Goal: Transaction & Acquisition: Purchase product/service

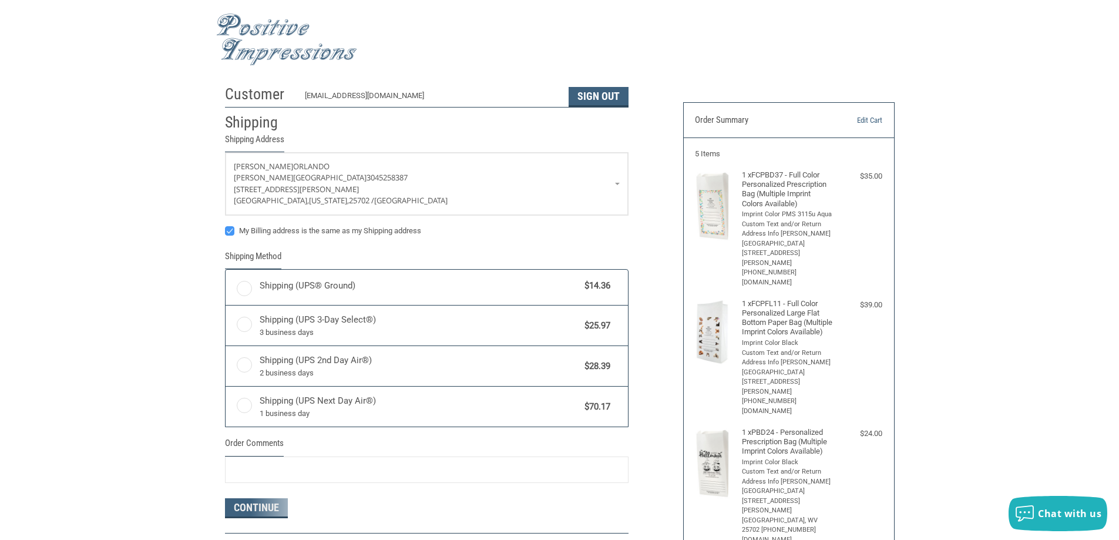
radio input "true"
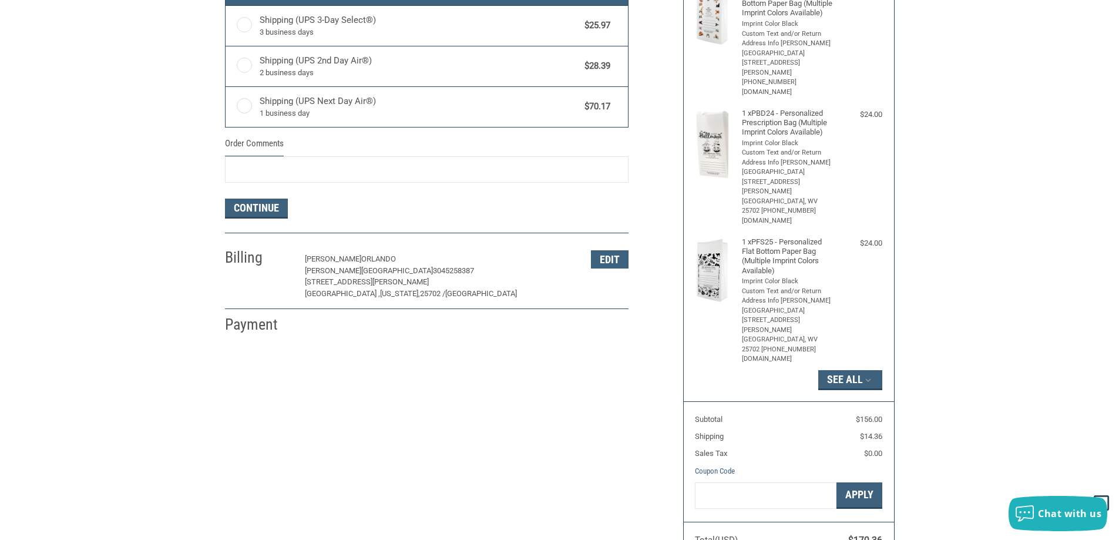
scroll to position [352, 0]
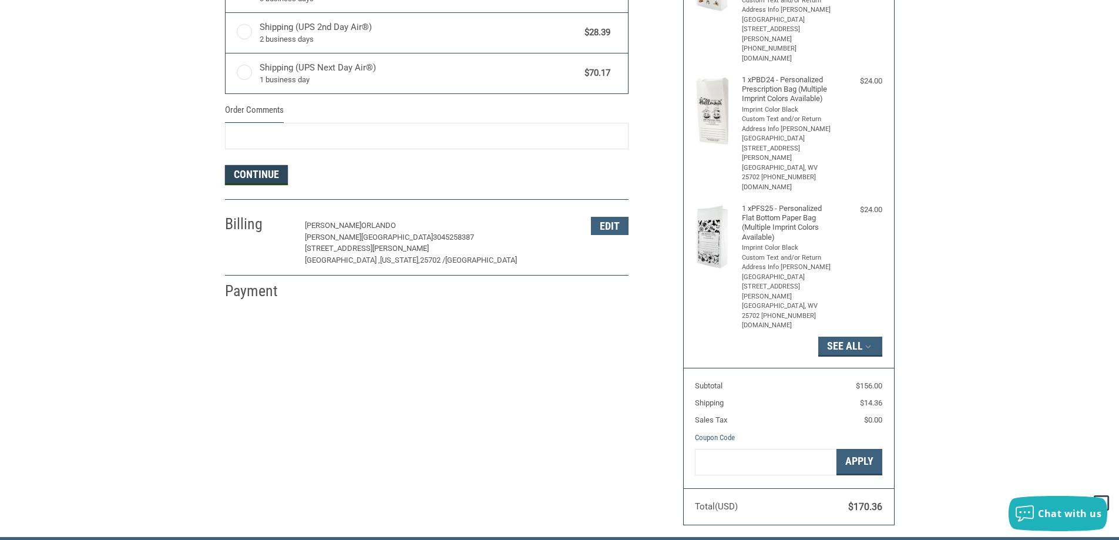
click at [250, 171] on button "Continue" at bounding box center [256, 175] width 63 height 20
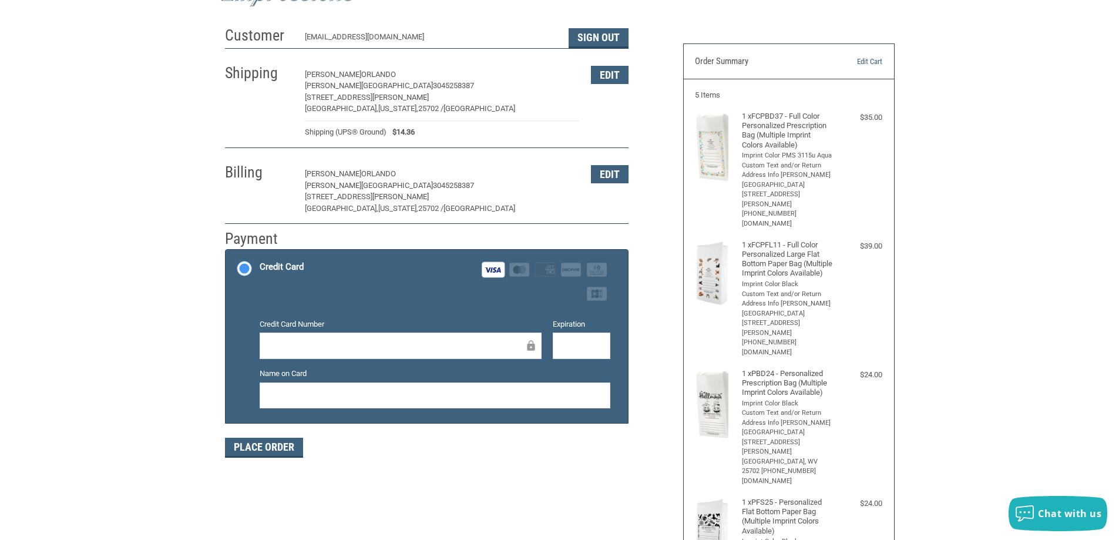
scroll to position [0, 0]
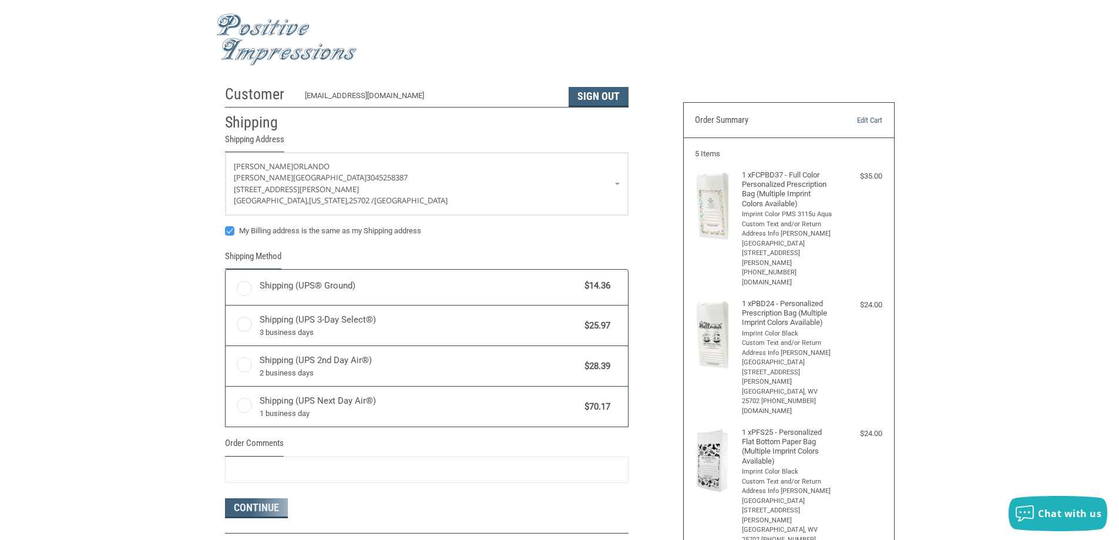
radio input "true"
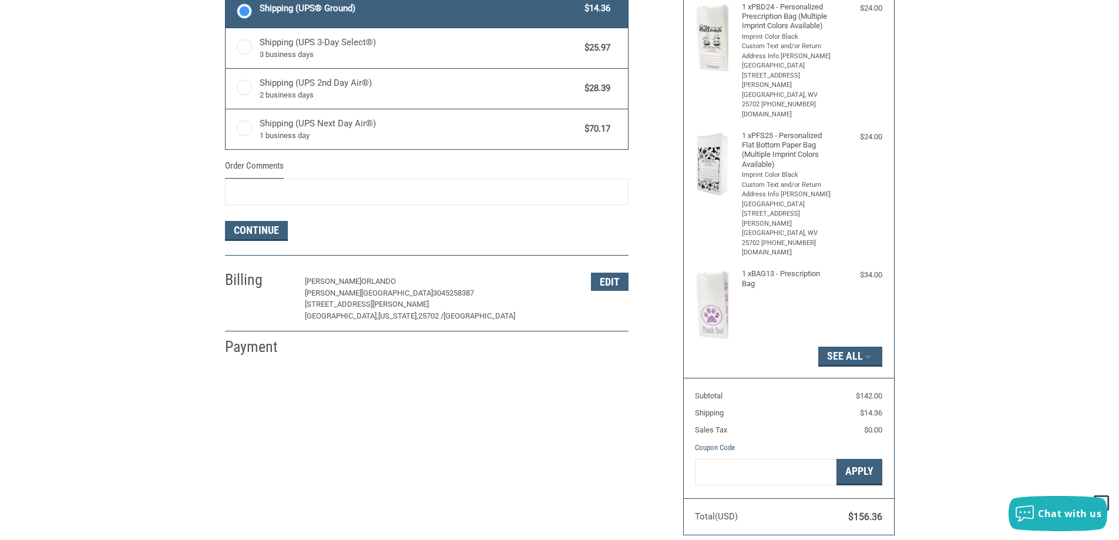
scroll to position [294, 0]
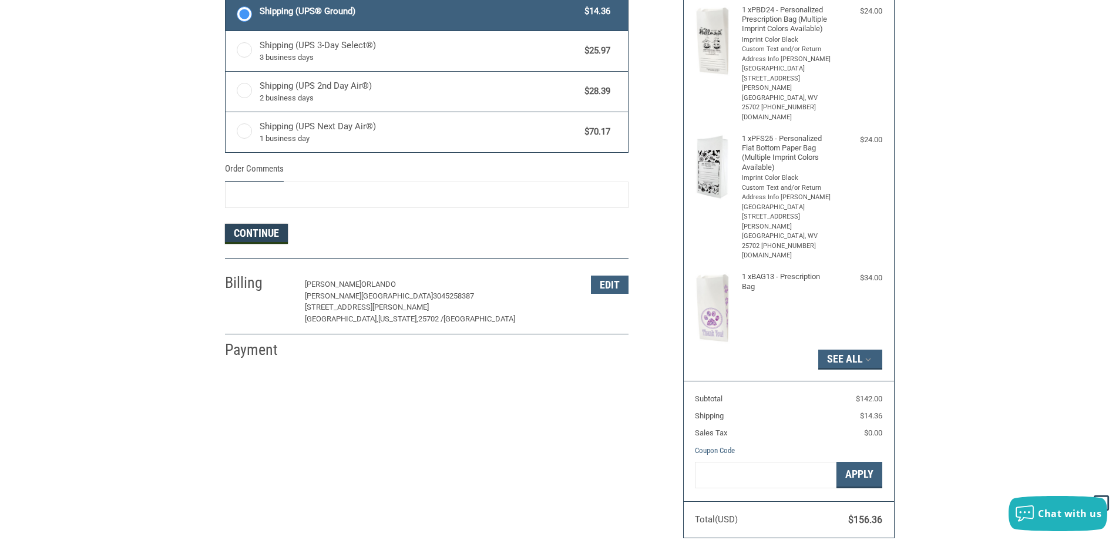
click at [261, 236] on button "Continue" at bounding box center [256, 234] width 63 height 20
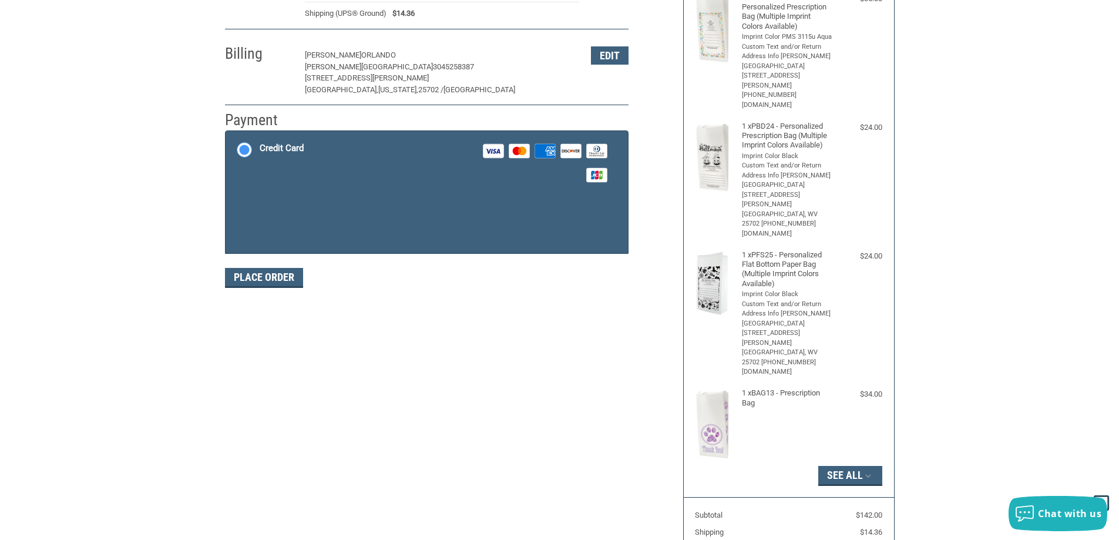
scroll to position [176, 0]
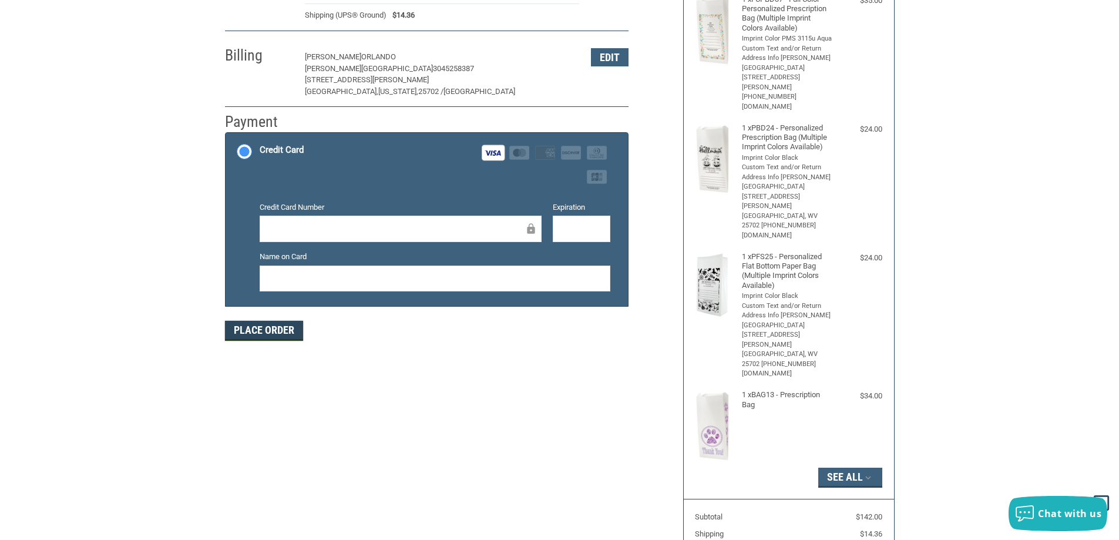
click at [294, 339] on button "Place Order" at bounding box center [264, 331] width 78 height 20
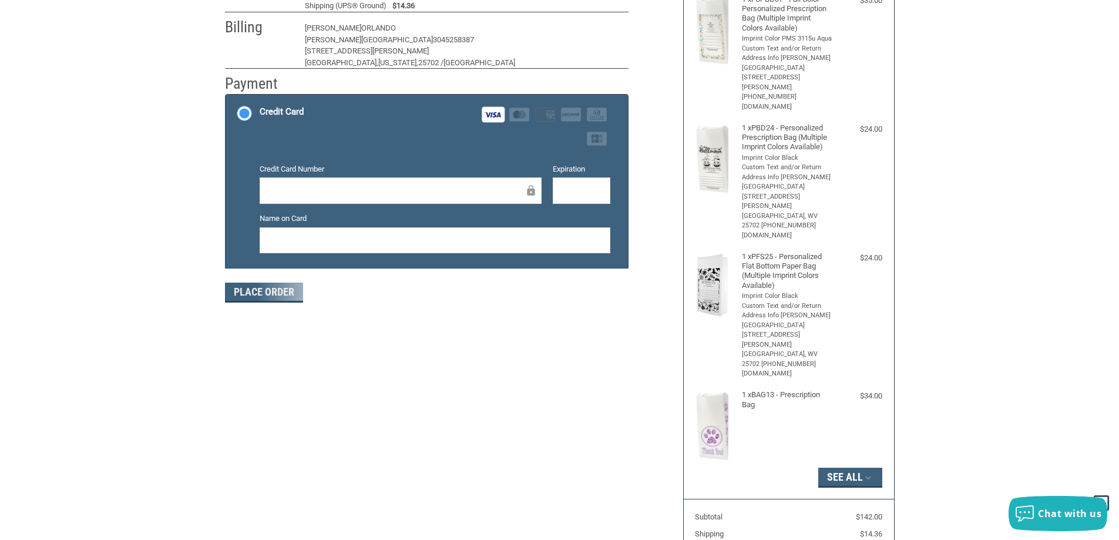
scroll to position [136, 0]
